Goal: Communication & Community: Connect with others

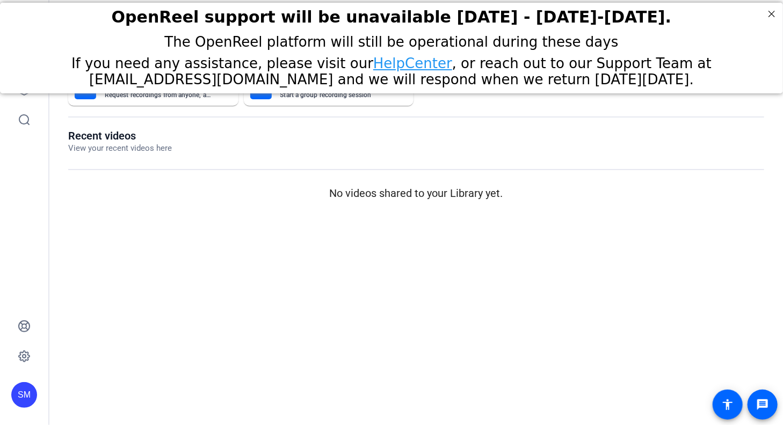
click at [19, 86] on div "If you need any assistance, please visit our HelpCenter , or reach out to our S…" at bounding box center [391, 71] width 756 height 32
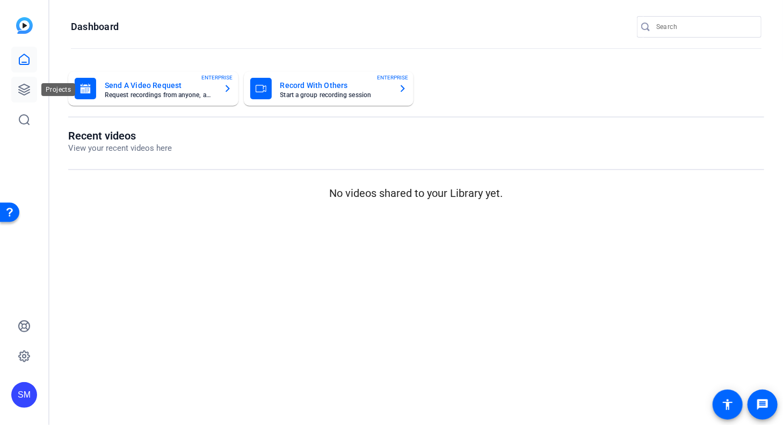
click at [24, 93] on icon at bounding box center [24, 89] width 13 height 13
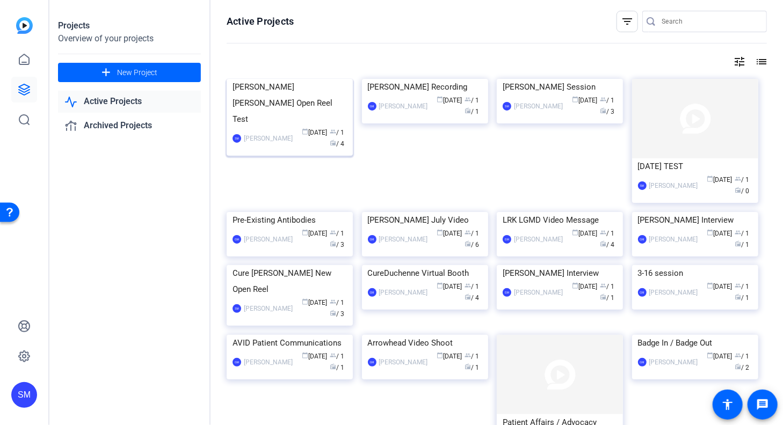
click at [302, 127] on div "Duncan Steven Molly Open Reel Test" at bounding box center [290, 103] width 114 height 48
drag, startPoint x: 690, startPoint y: 176, endPoint x: 691, endPoint y: 167, distance: 9.2
click at [691, 167] on mat-card-content "AUG 2025 TEST SM Steven Mousterakis calendar_today Aug 26 group / 1 radio / 0" at bounding box center [696, 181] width 132 height 47
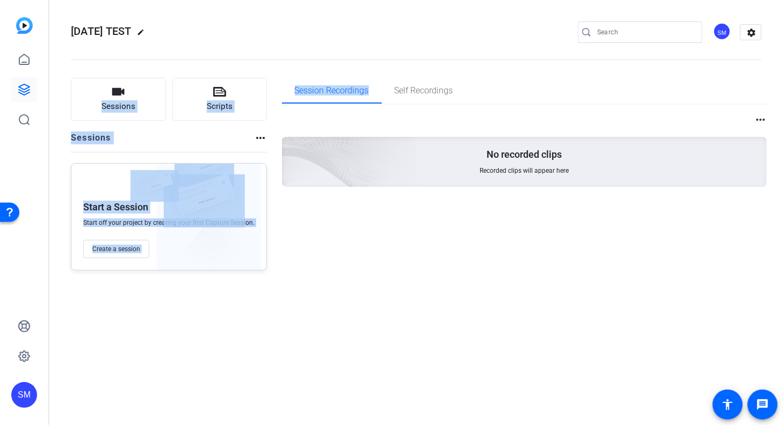
drag, startPoint x: 377, startPoint y: 86, endPoint x: 249, endPoint y: 62, distance: 130.6
click at [249, 62] on div "AUG 2025 TEST edit SM settings Sessions Scripts Sessions more_horiz Start a Ses…" at bounding box center [416, 142] width 734 height 284
click at [25, 89] on icon at bounding box center [24, 89] width 11 height 11
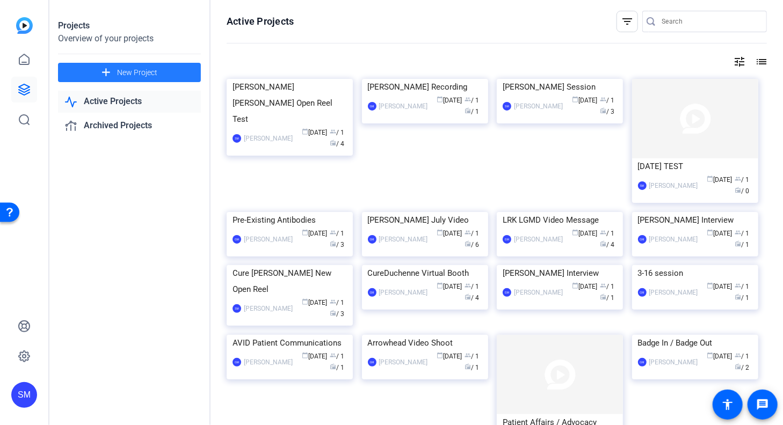
click at [117, 74] on span at bounding box center [129, 73] width 143 height 26
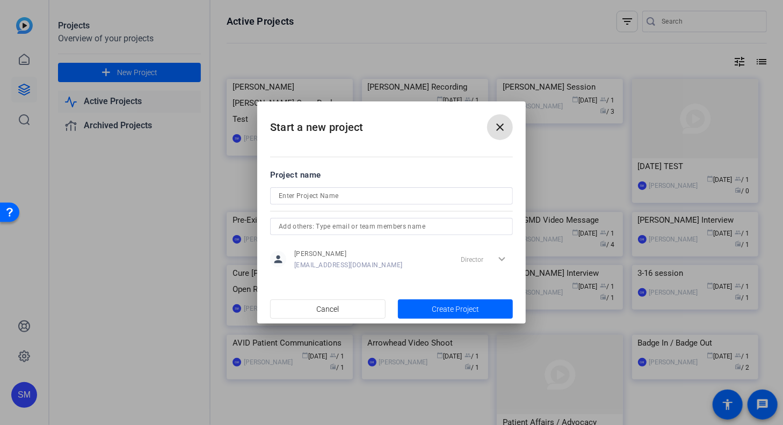
click at [292, 196] on input at bounding box center [392, 196] width 226 height 13
type input "Molly Juliet Duncan Test"
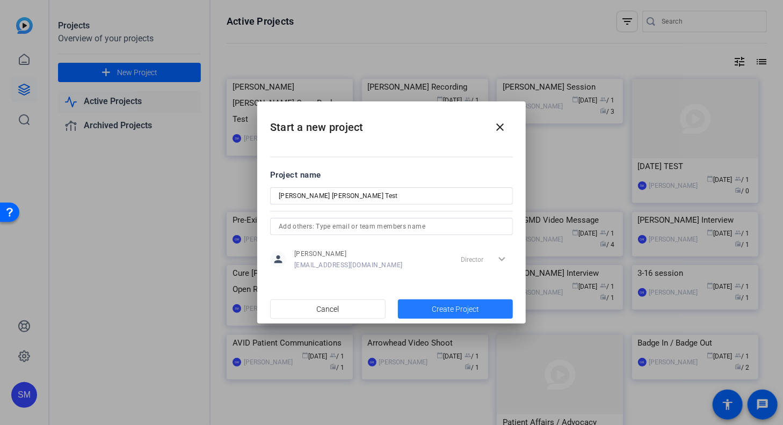
click at [461, 311] on span "Create Project" at bounding box center [455, 309] width 47 height 11
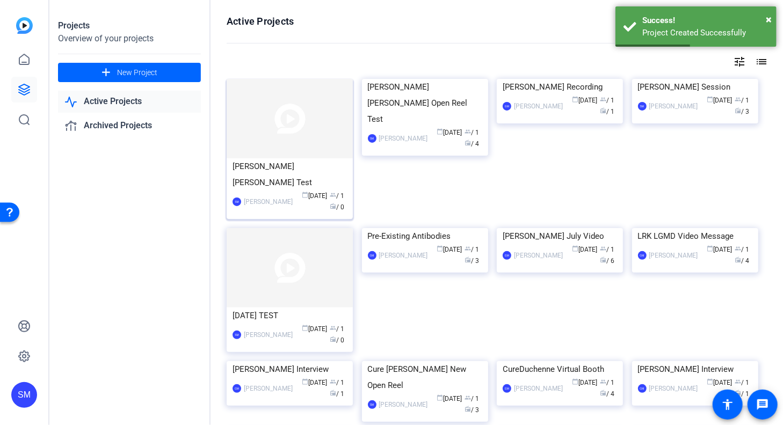
click at [261, 163] on div "Molly Juliet Duncan Test" at bounding box center [290, 174] width 114 height 32
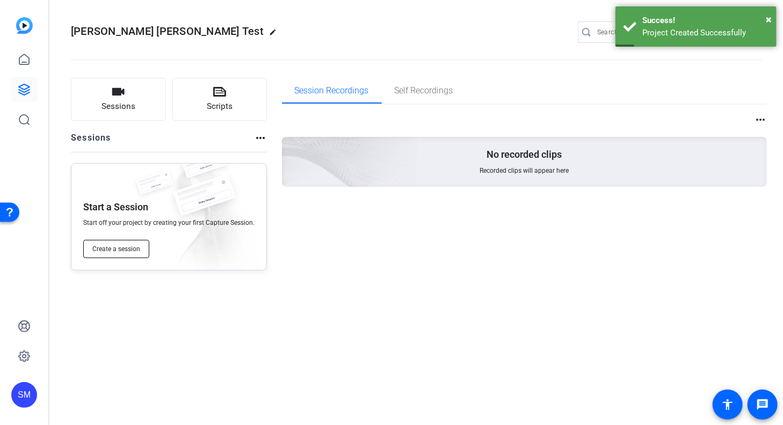
click at [110, 250] on span "Create a session" at bounding box center [116, 249] width 48 height 9
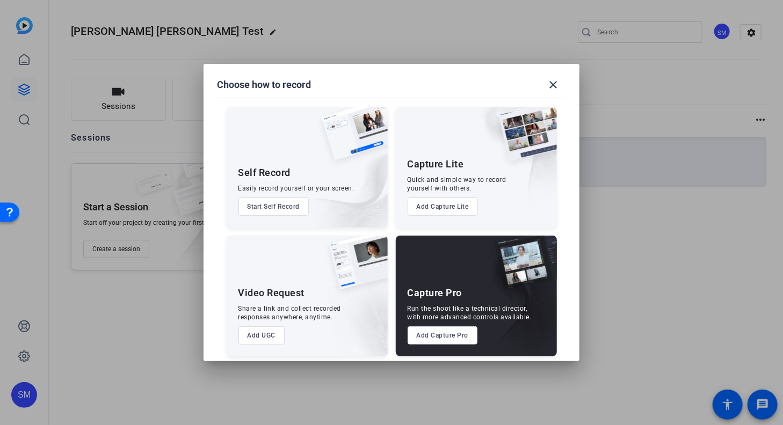
click at [443, 337] on button "Add Capture Pro" at bounding box center [443, 336] width 70 height 18
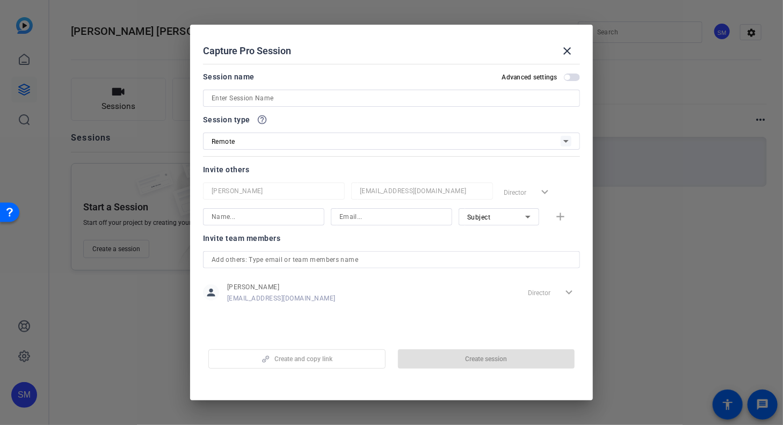
click at [259, 100] on input at bounding box center [392, 98] width 360 height 13
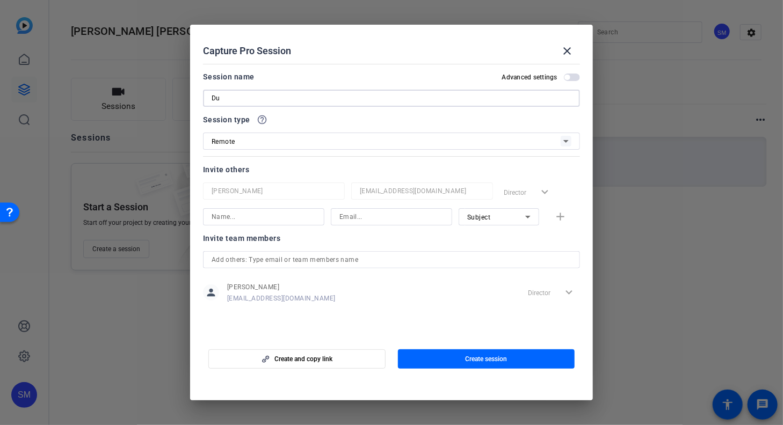
type input "D"
type input "Molly Juliet Duncan test"
click at [489, 355] on span "Create session" at bounding box center [486, 359] width 42 height 9
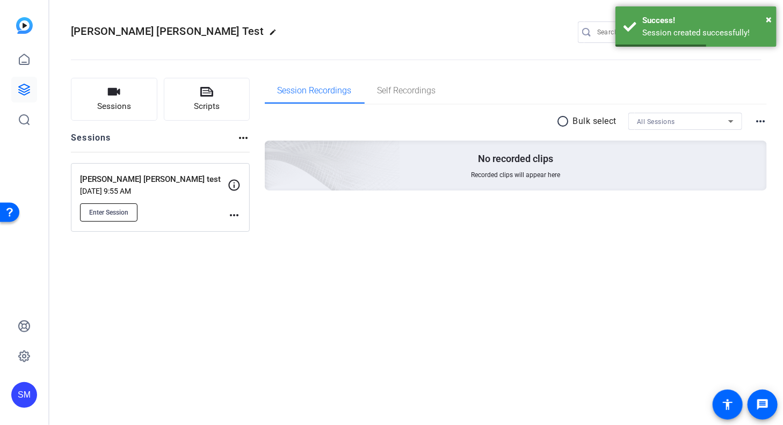
click at [103, 211] on span "Enter Session" at bounding box center [108, 212] width 39 height 9
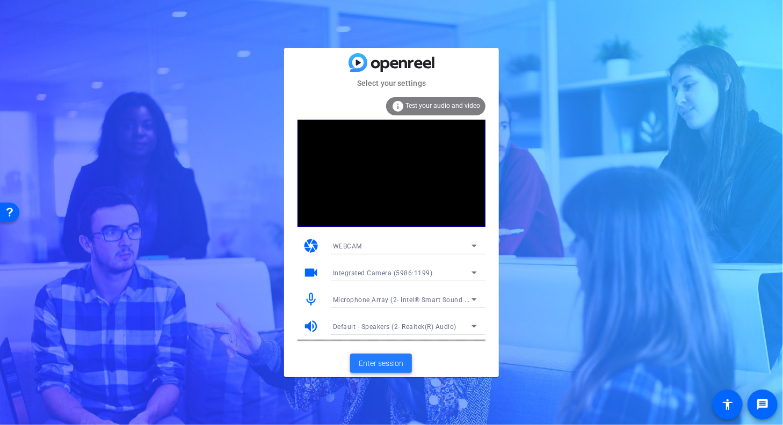
click at [376, 361] on span "Enter session" at bounding box center [381, 363] width 45 height 11
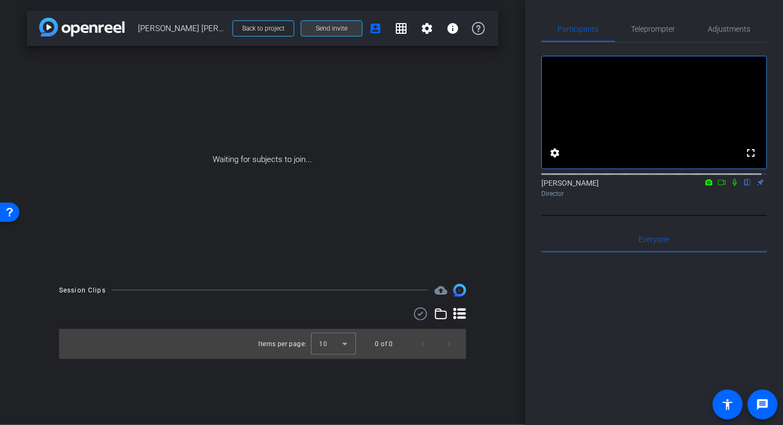
click at [340, 31] on span "Send invite" at bounding box center [332, 28] width 32 height 9
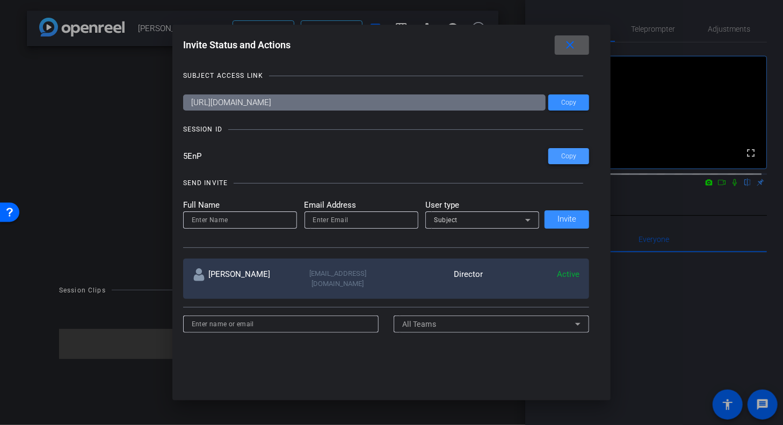
click at [570, 154] on span "Copy" at bounding box center [568, 157] width 15 height 8
click at [226, 217] on input at bounding box center [240, 220] width 97 height 13
type input "Juliet"
click at [527, 221] on icon at bounding box center [528, 220] width 13 height 13
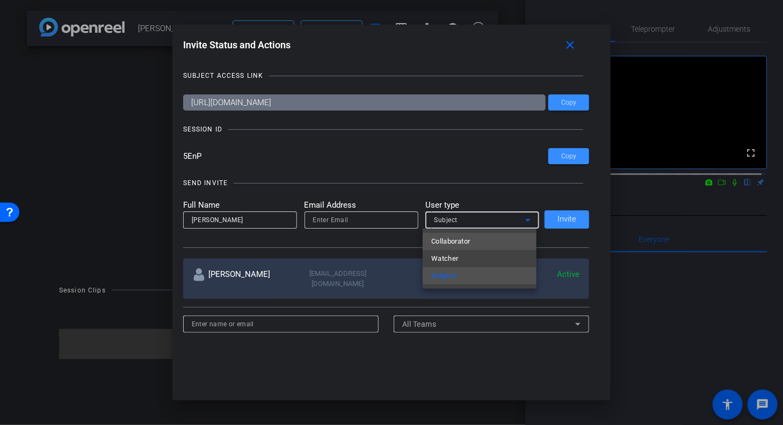
click at [454, 240] on span "Collaborator" at bounding box center [450, 241] width 39 height 13
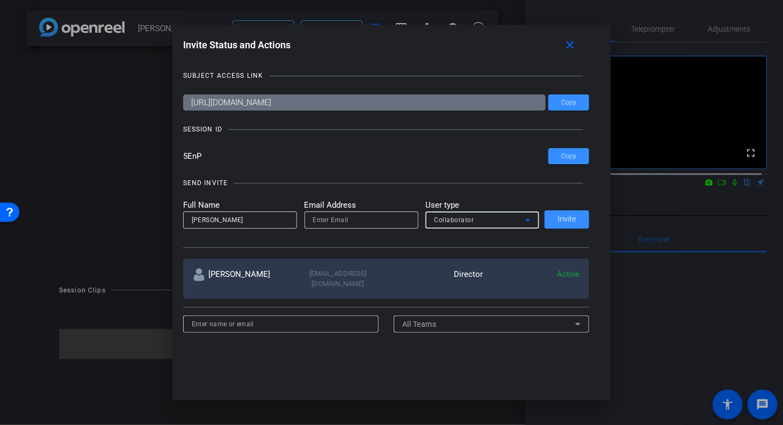
click at [359, 219] on input "email" at bounding box center [361, 220] width 97 height 13
paste input "JBernini@Sarepta.com"
type input "JBernini@Sarepta.com"
click at [571, 221] on span "Invite" at bounding box center [567, 219] width 19 height 8
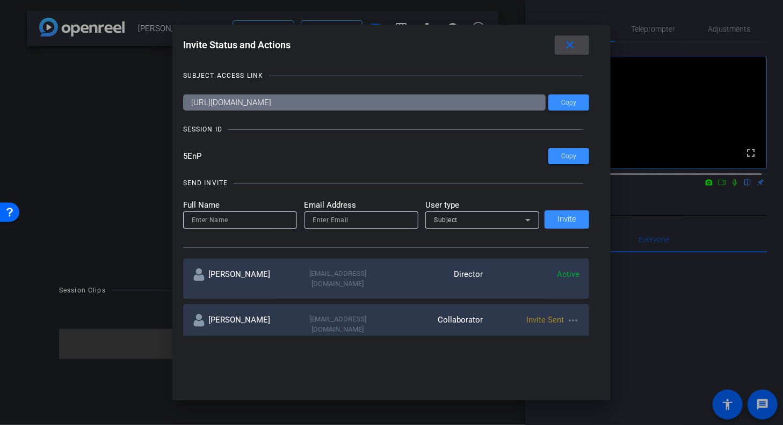
click at [571, 45] on mat-icon "close" at bounding box center [570, 45] width 13 height 13
